Goal: Check status: Check status

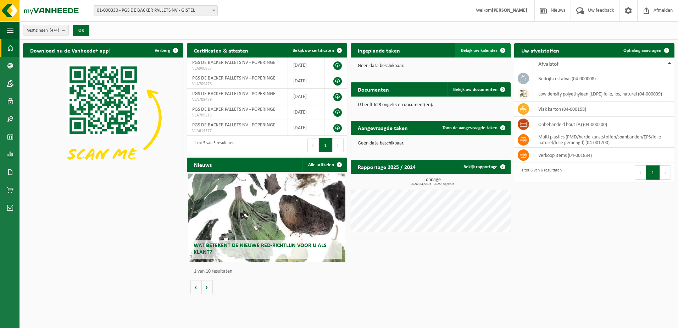
click at [486, 49] on span "Bekijk uw kalender" at bounding box center [479, 50] width 37 height 5
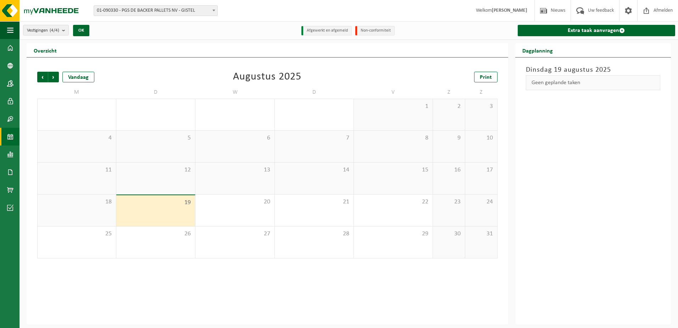
click at [216, 11] on span at bounding box center [213, 10] width 7 height 9
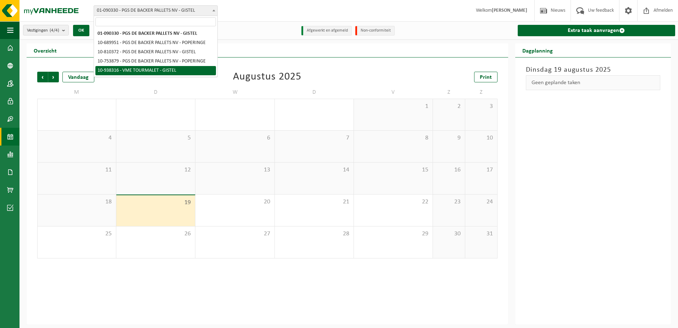
select select "137904"
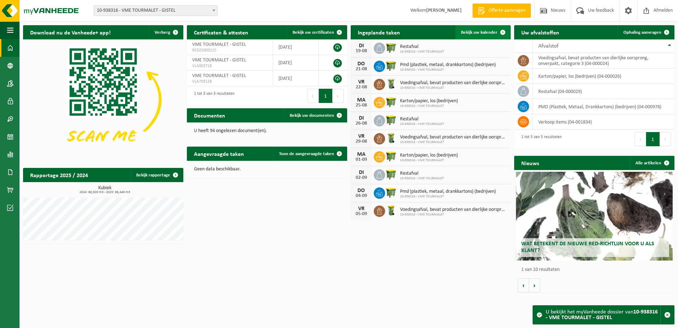
click at [477, 31] on span "Bekijk uw kalender" at bounding box center [479, 32] width 37 height 5
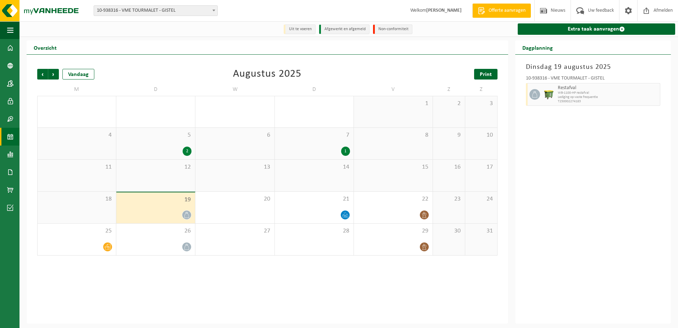
click at [485, 73] on span "Print" at bounding box center [486, 75] width 12 height 6
